Goal: Information Seeking & Learning: Learn about a topic

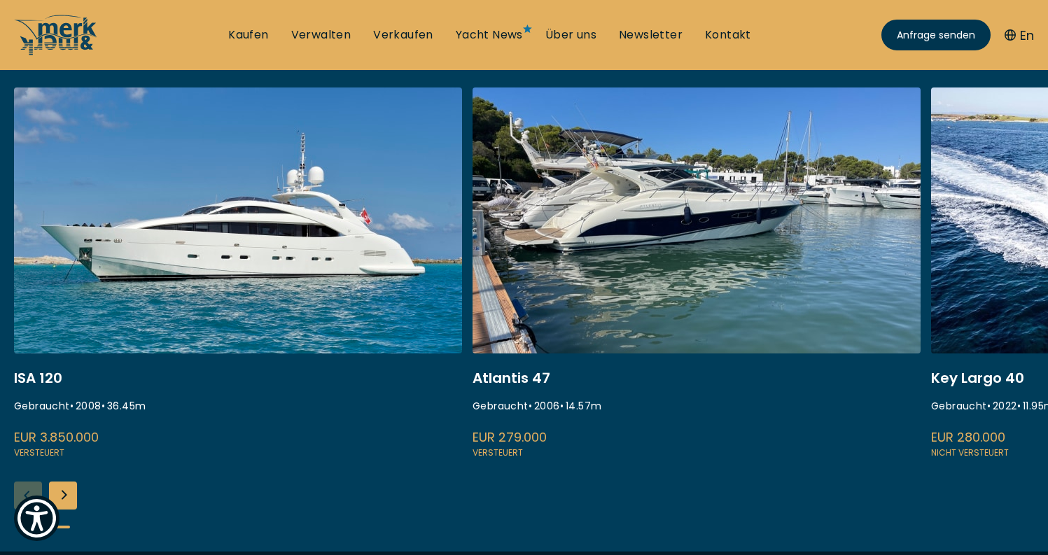
scroll to position [633, 0]
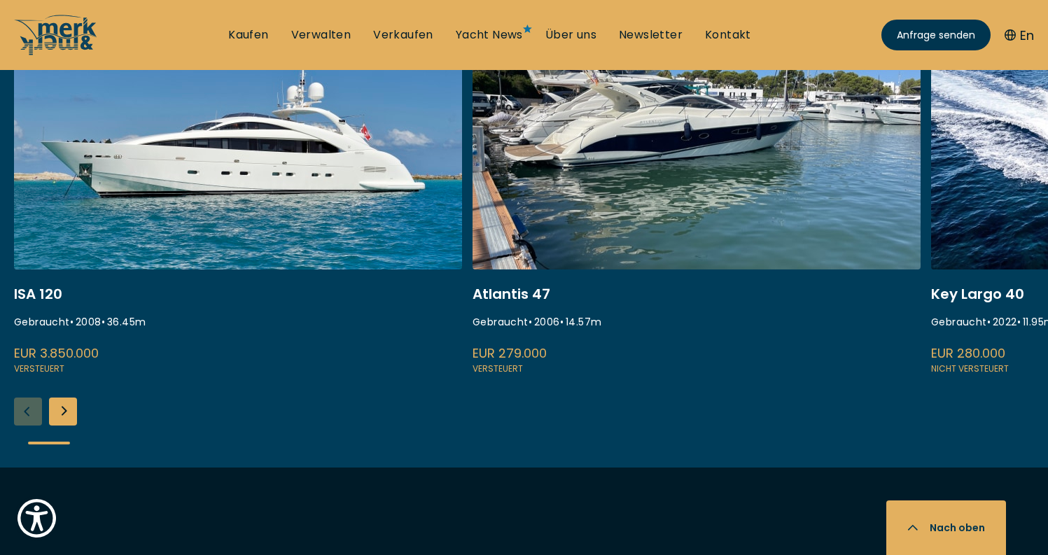
click at [76, 414] on div "Next slide" at bounding box center [63, 412] width 28 height 28
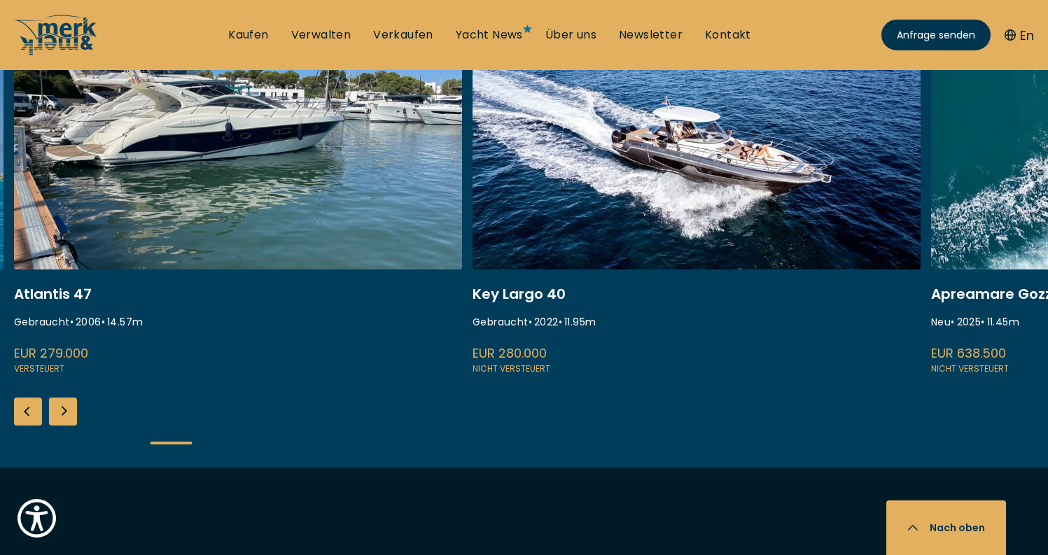
click at [71, 416] on div "Next slide" at bounding box center [63, 412] width 28 height 28
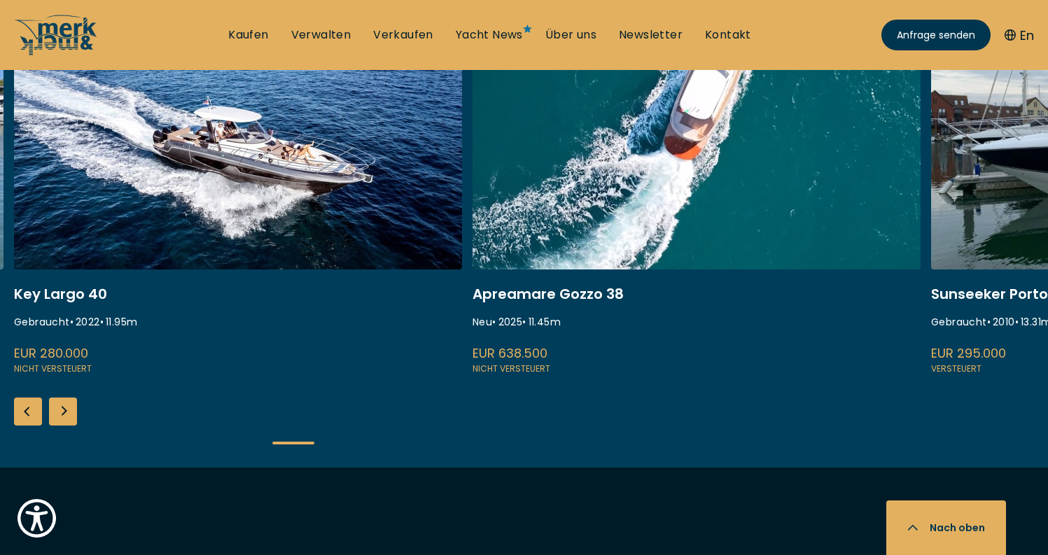
click at [71, 416] on div "Next slide" at bounding box center [63, 412] width 28 height 28
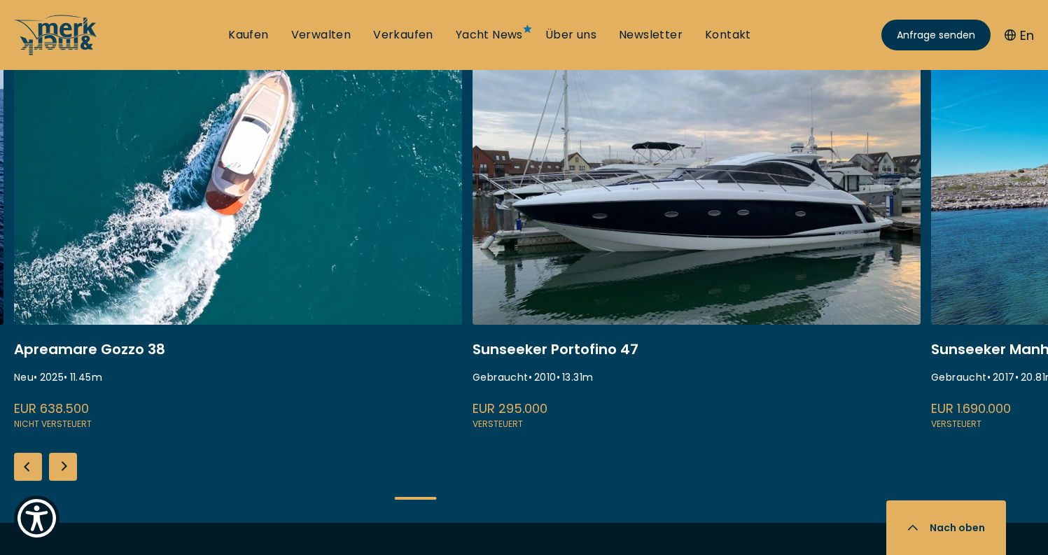
scroll to position [555, 0]
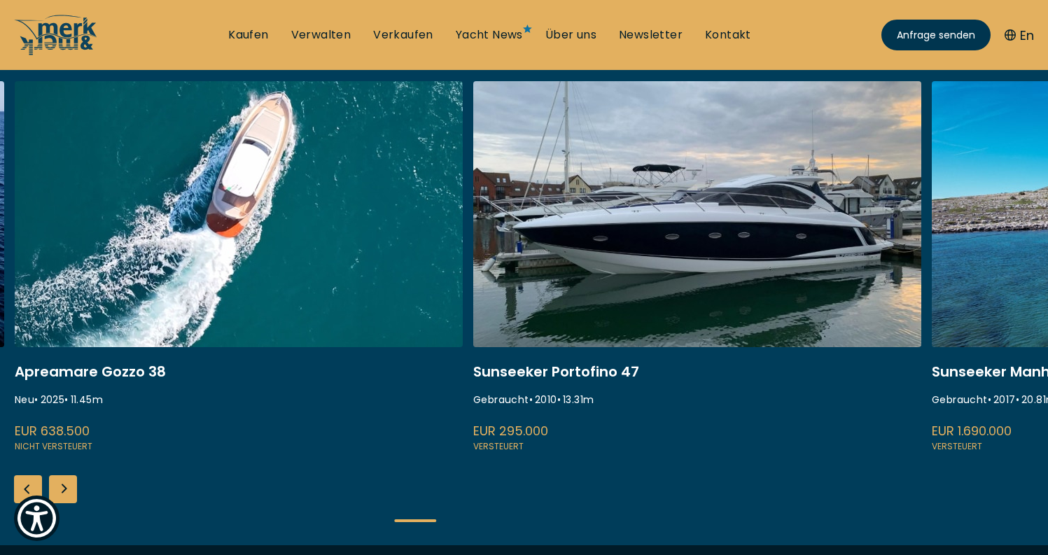
click at [67, 490] on div "Next slide" at bounding box center [63, 490] width 28 height 28
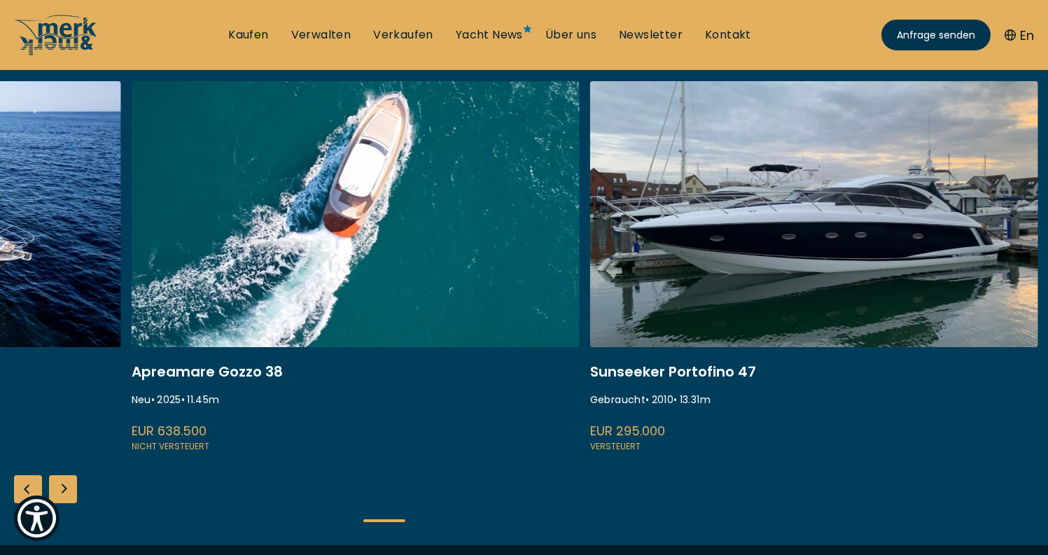
click at [67, 490] on div "Next slide" at bounding box center [63, 490] width 28 height 28
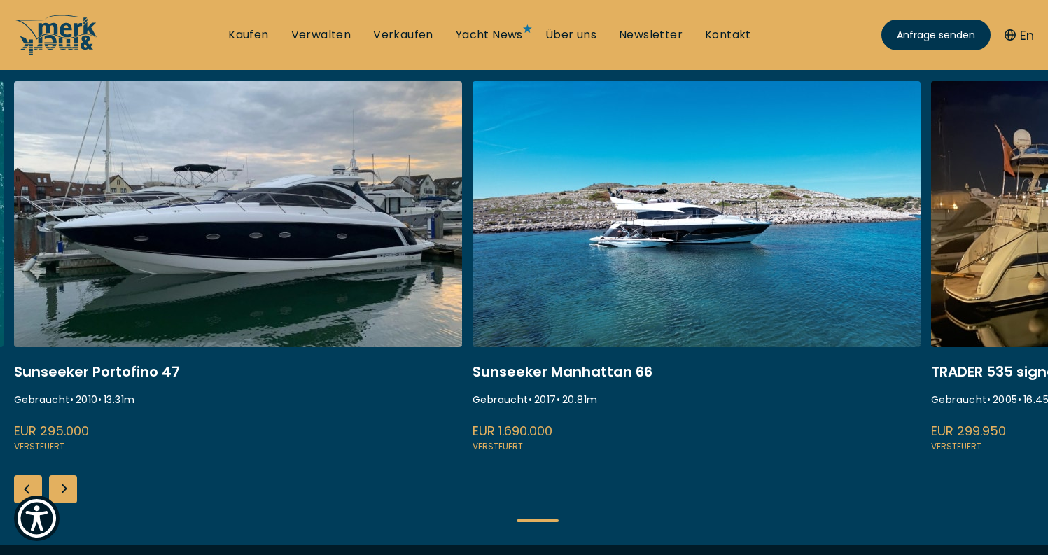
click at [67, 490] on div "Next slide" at bounding box center [63, 490] width 28 height 28
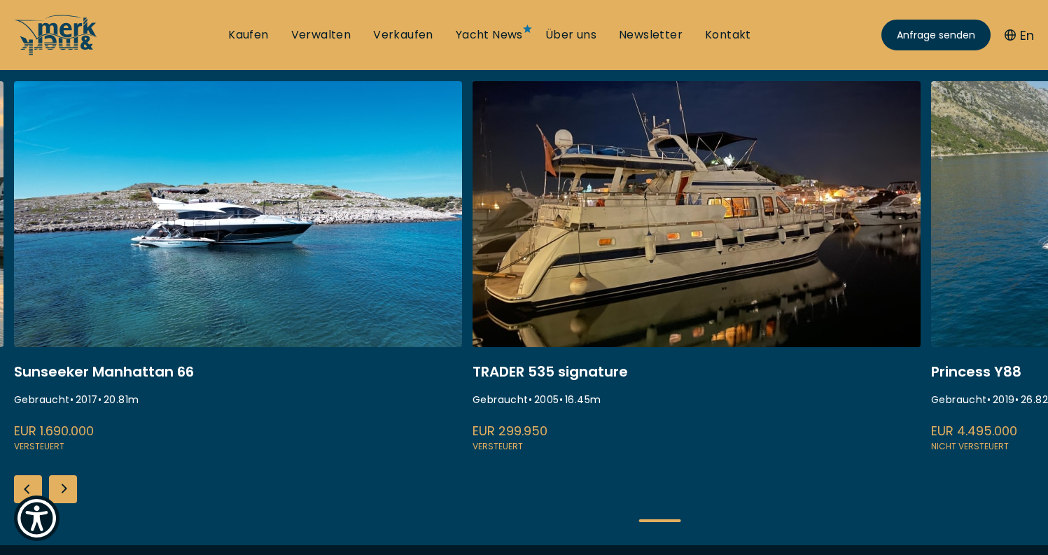
click at [68, 488] on div "Next slide" at bounding box center [63, 490] width 28 height 28
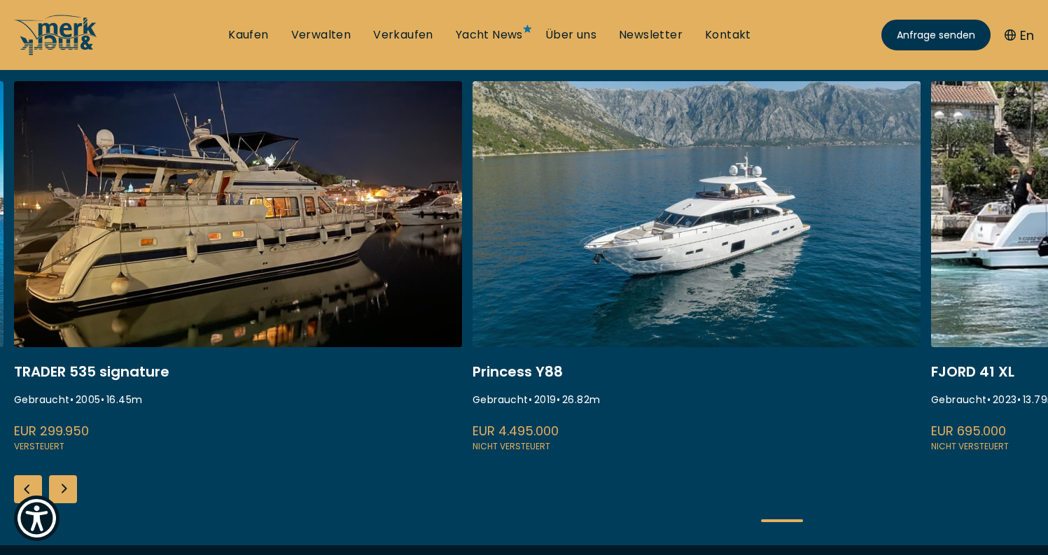
click at [68, 488] on div "Next slide" at bounding box center [63, 490] width 28 height 28
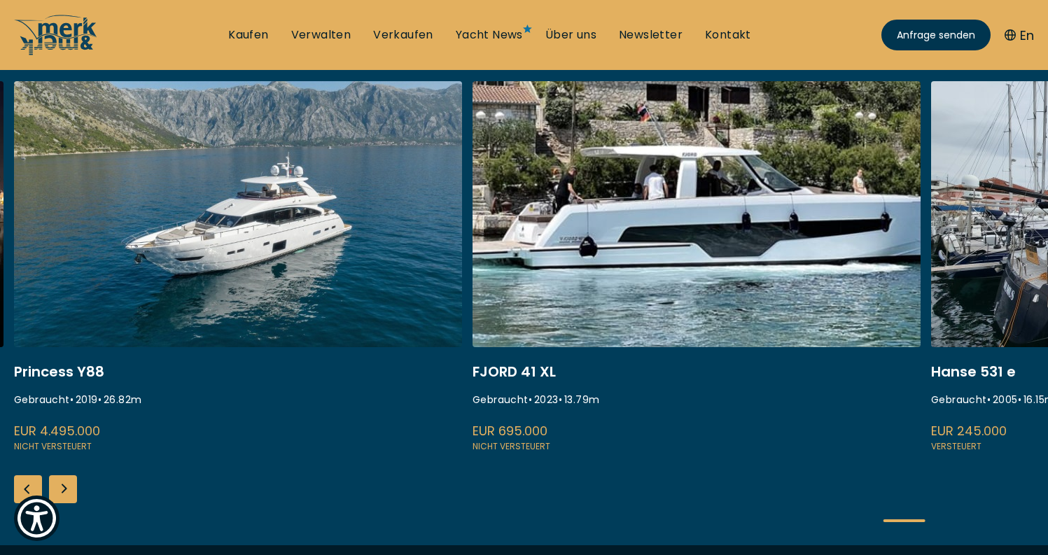
click at [71, 492] on div "Next slide" at bounding box center [63, 490] width 28 height 28
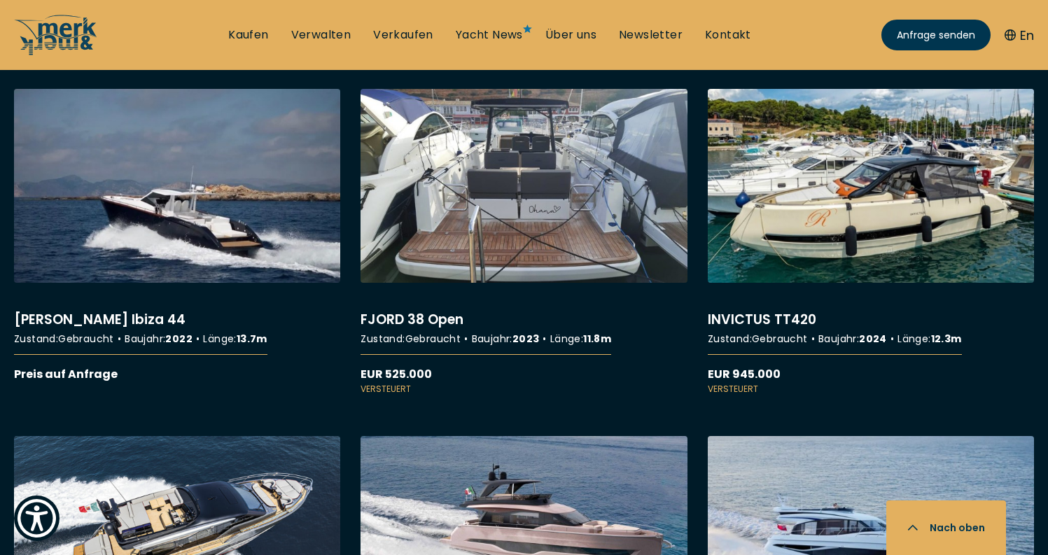
scroll to position [4060, 0]
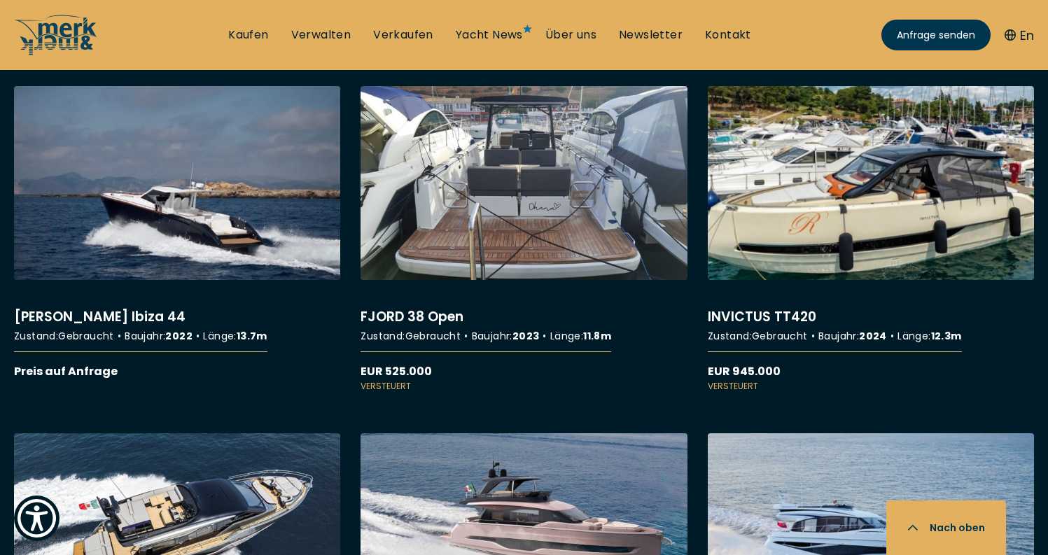
click at [819, 181] on link "More details about INVICTUS TT420" at bounding box center [871, 239] width 326 height 307
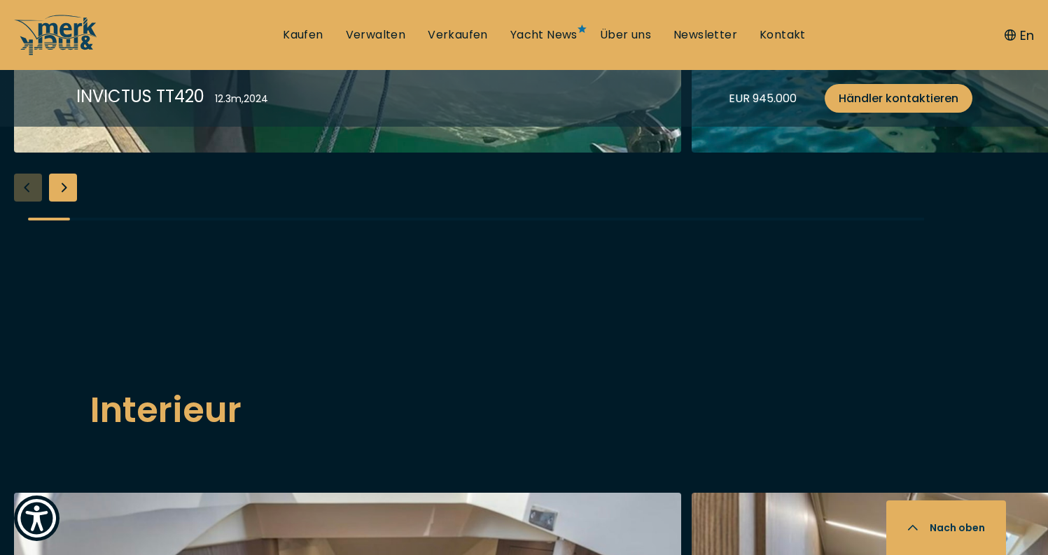
scroll to position [2132, 0]
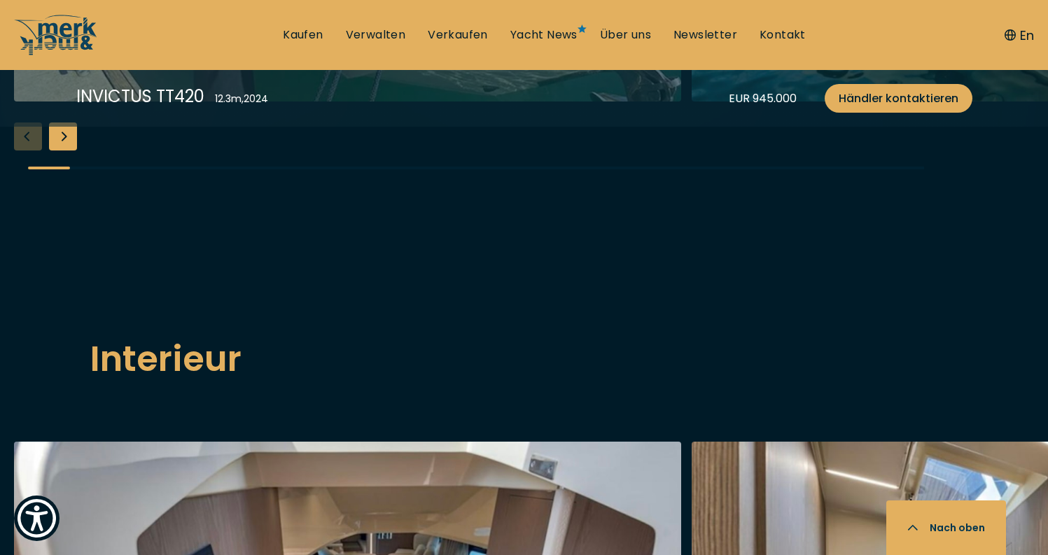
click at [74, 151] on div "Next slide" at bounding box center [63, 137] width 28 height 28
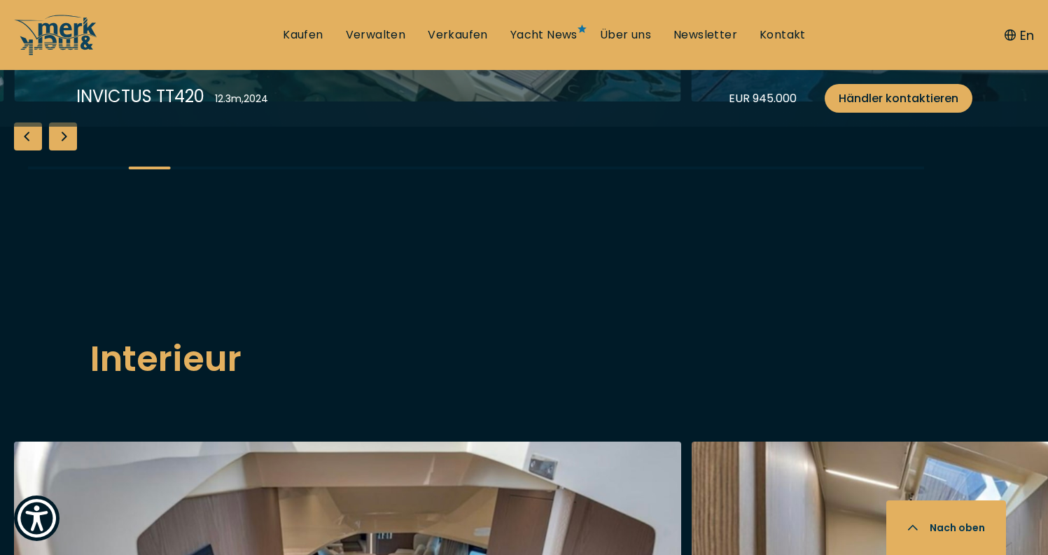
click at [74, 151] on div "Next slide" at bounding box center [63, 137] width 28 height 28
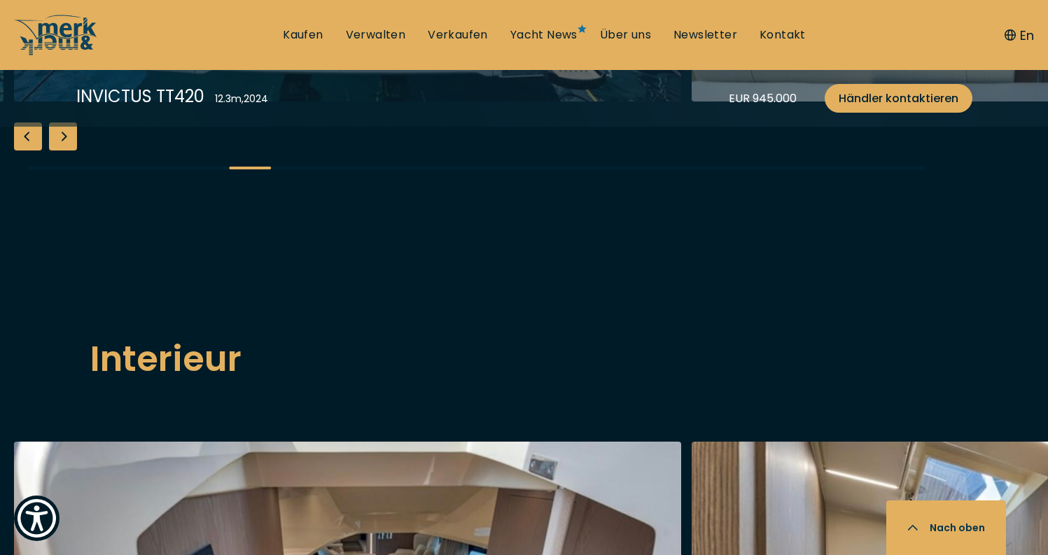
click at [74, 151] on div "Next slide" at bounding box center [63, 137] width 28 height 28
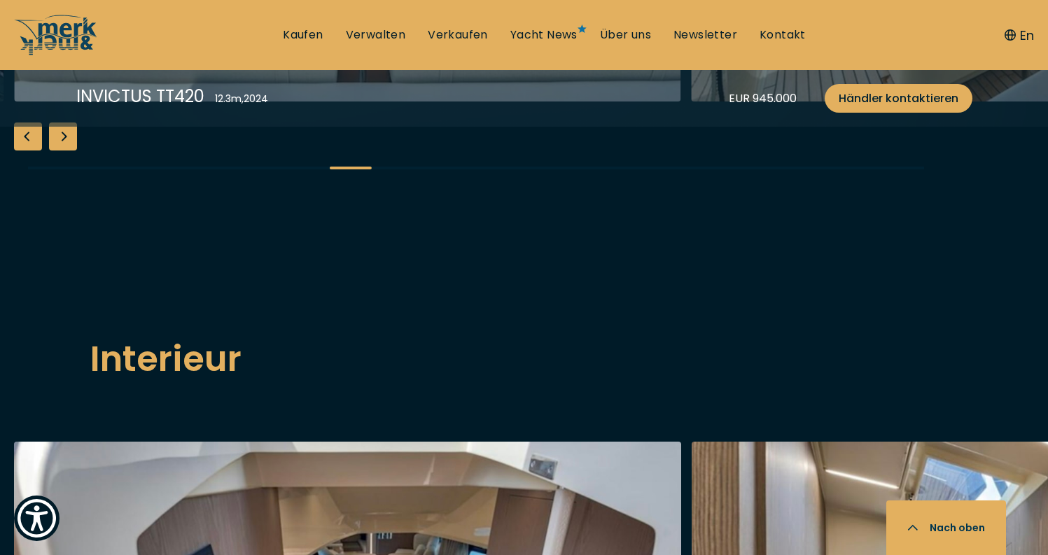
click at [74, 151] on div "Next slide" at bounding box center [63, 137] width 28 height 28
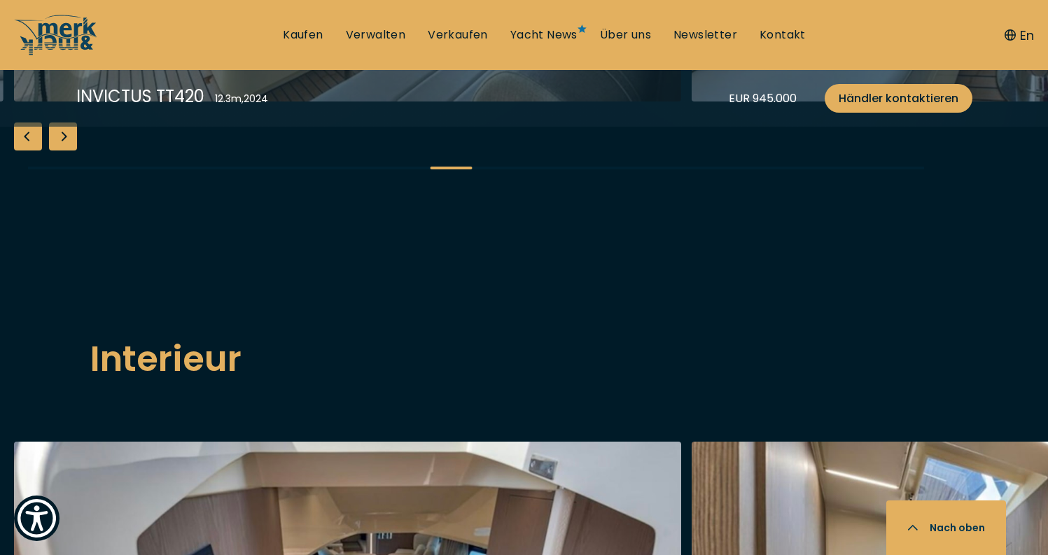
click at [74, 151] on div "Next slide" at bounding box center [63, 137] width 28 height 28
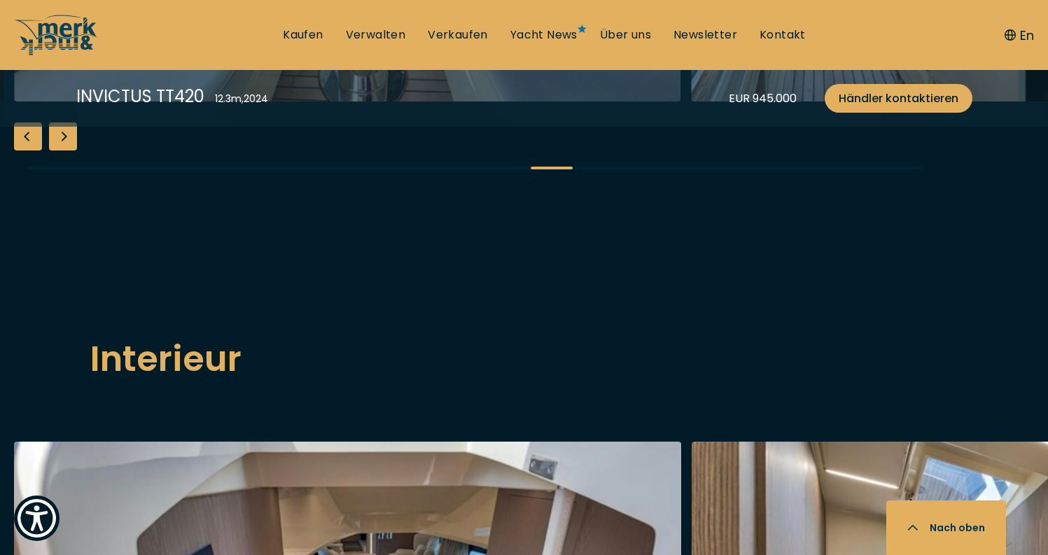
click at [74, 151] on div "Next slide" at bounding box center [63, 137] width 28 height 28
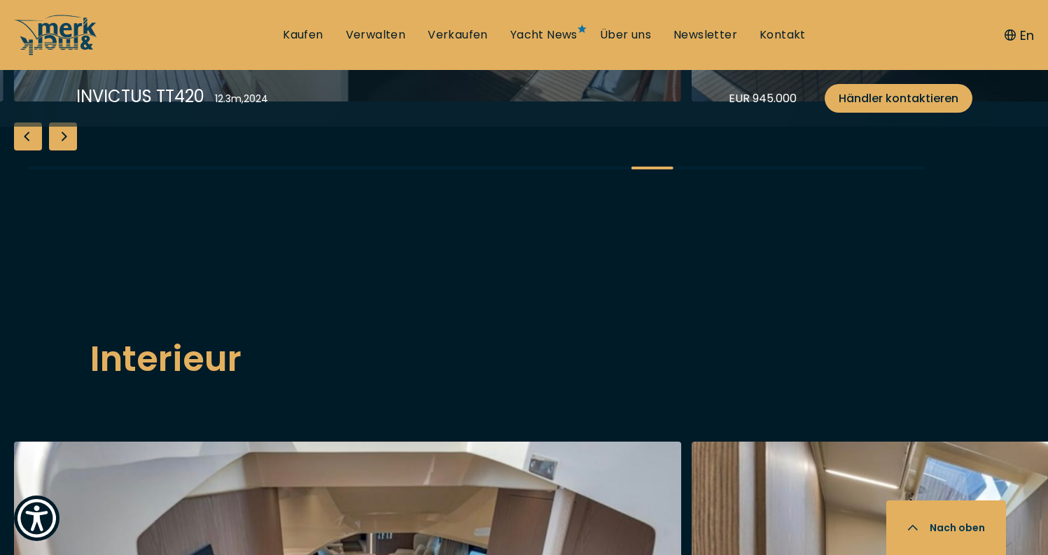
click at [74, 151] on div "Next slide" at bounding box center [63, 137] width 28 height 28
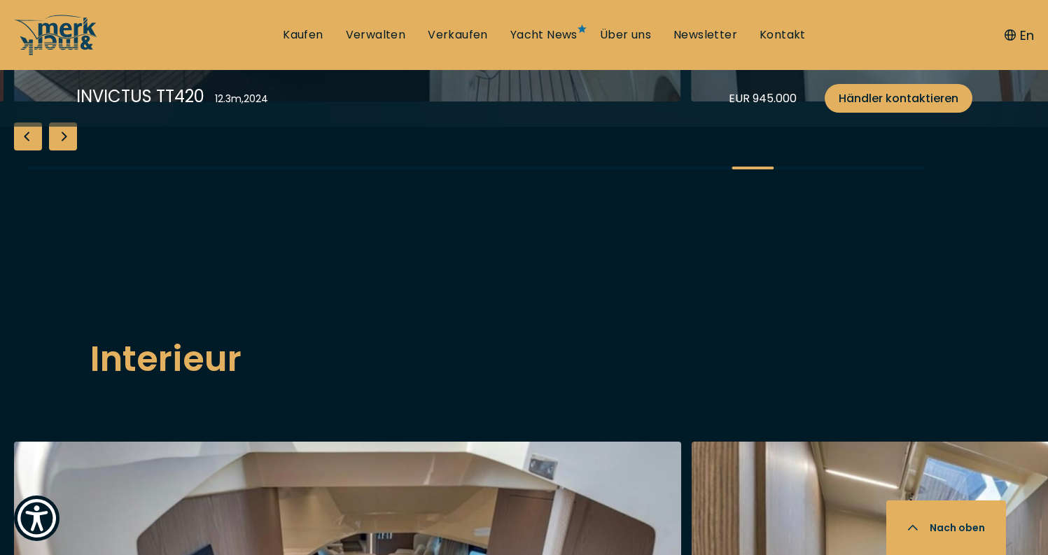
click at [74, 151] on div "Next slide" at bounding box center [63, 137] width 28 height 28
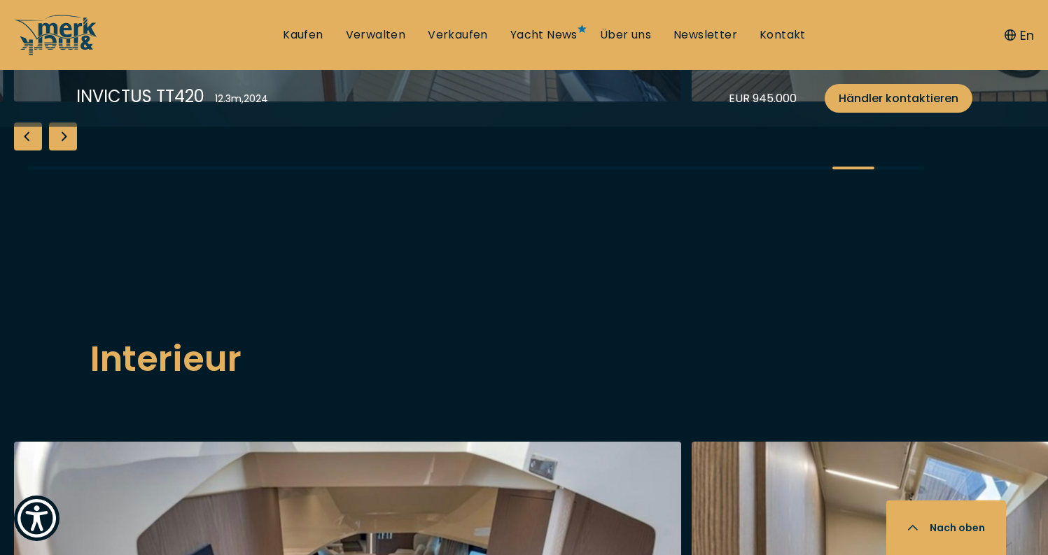
click at [74, 151] on div "Next slide" at bounding box center [63, 137] width 28 height 28
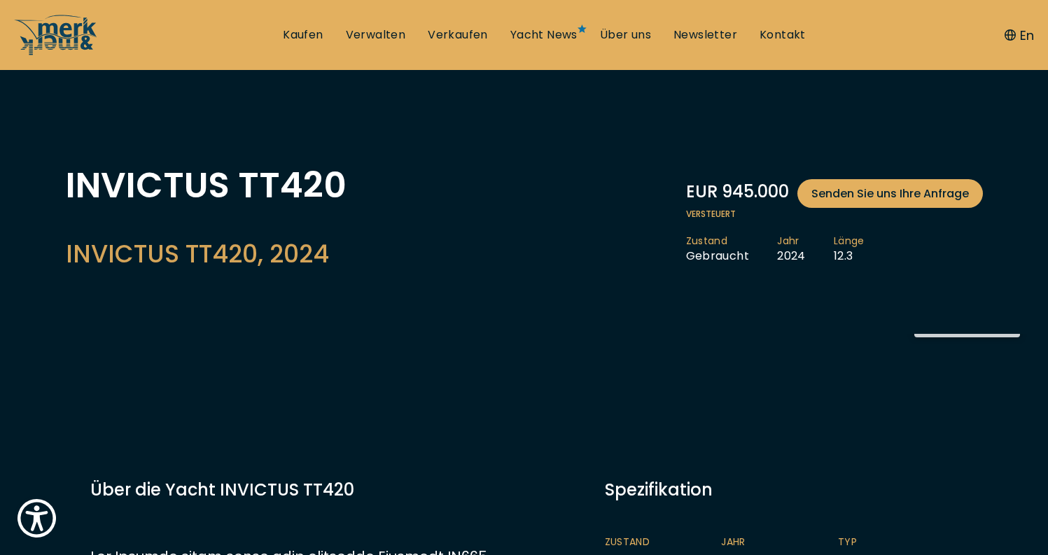
scroll to position [0, 0]
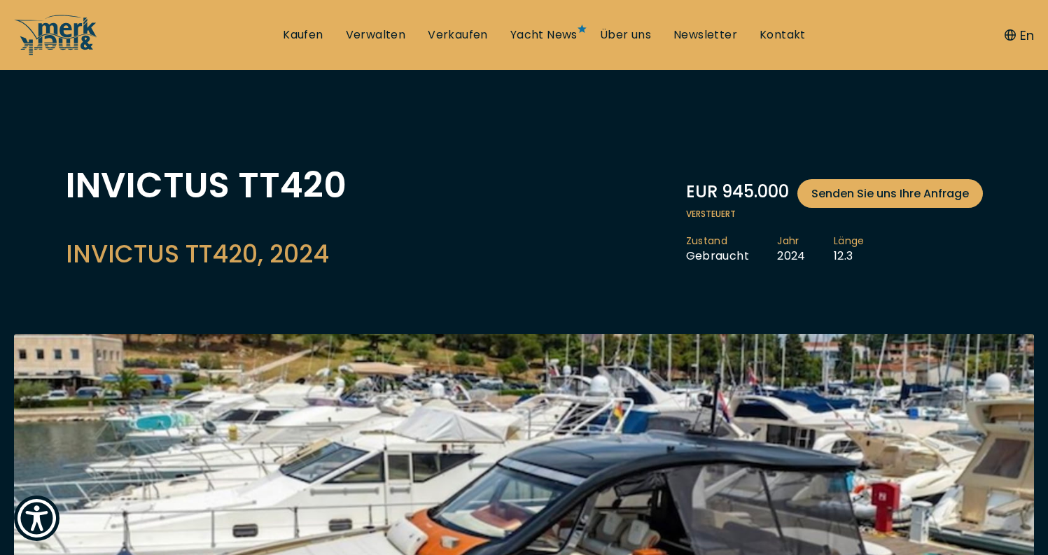
click at [559, 25] on ul "Kaufen Verwalten Verkaufen Yacht News Über uns Newsletter Kontakt Senden Sie un…" at bounding box center [545, 35] width 546 height 42
click at [558, 36] on link "Yacht News" at bounding box center [544, 34] width 67 height 15
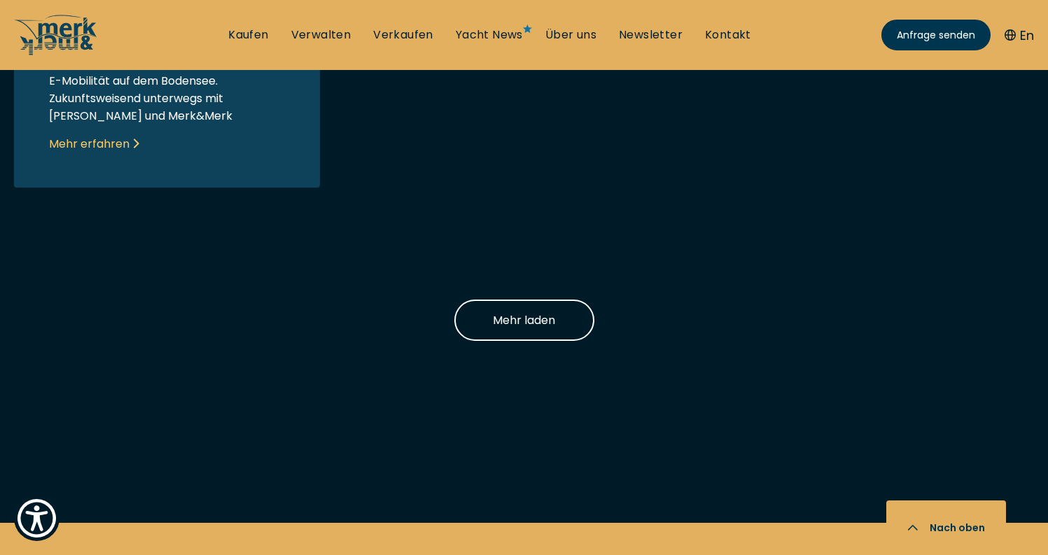
scroll to position [1661, 0]
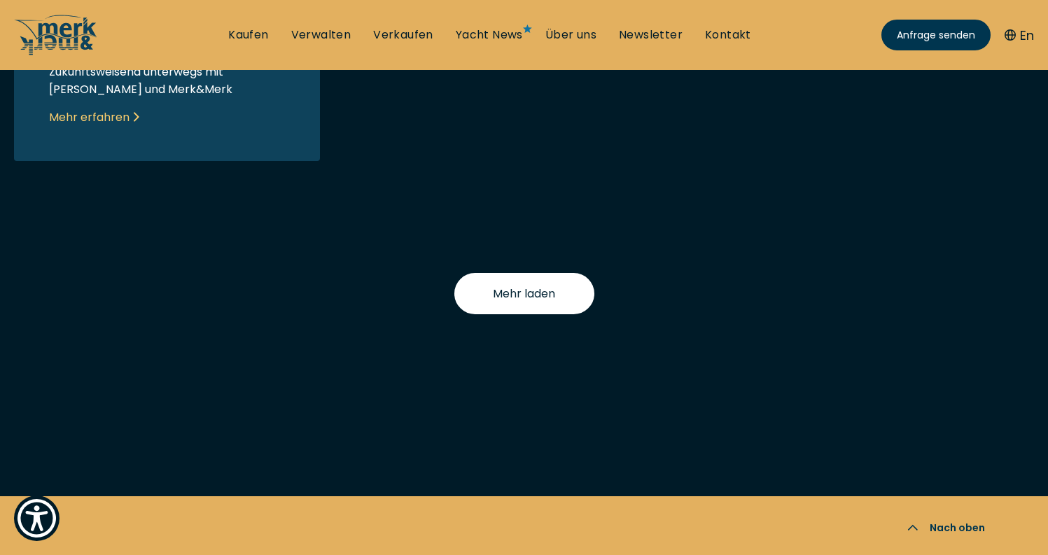
click at [508, 285] on span "Mehr laden" at bounding box center [524, 294] width 62 height 18
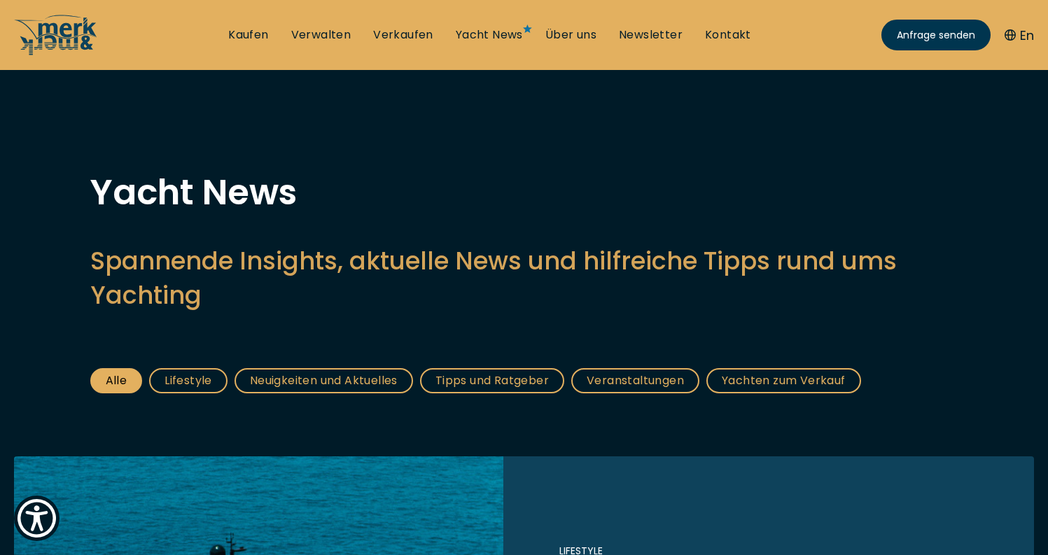
scroll to position [0, 0]
